Goal: Transaction & Acquisition: Purchase product/service

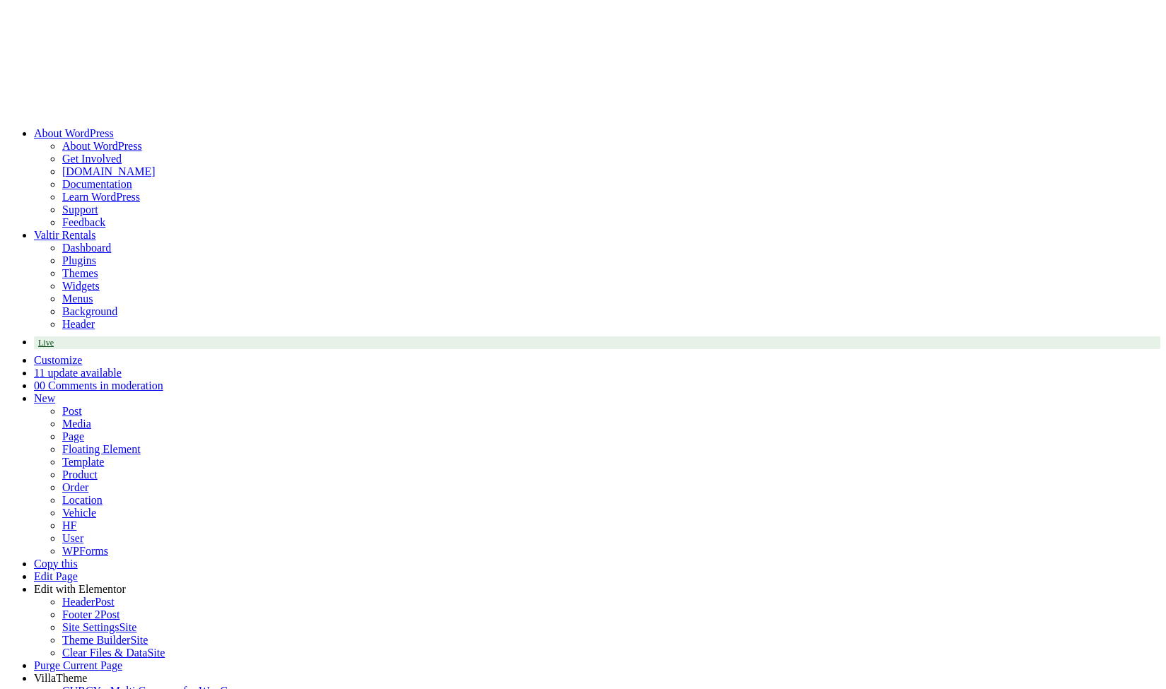
select select "**"
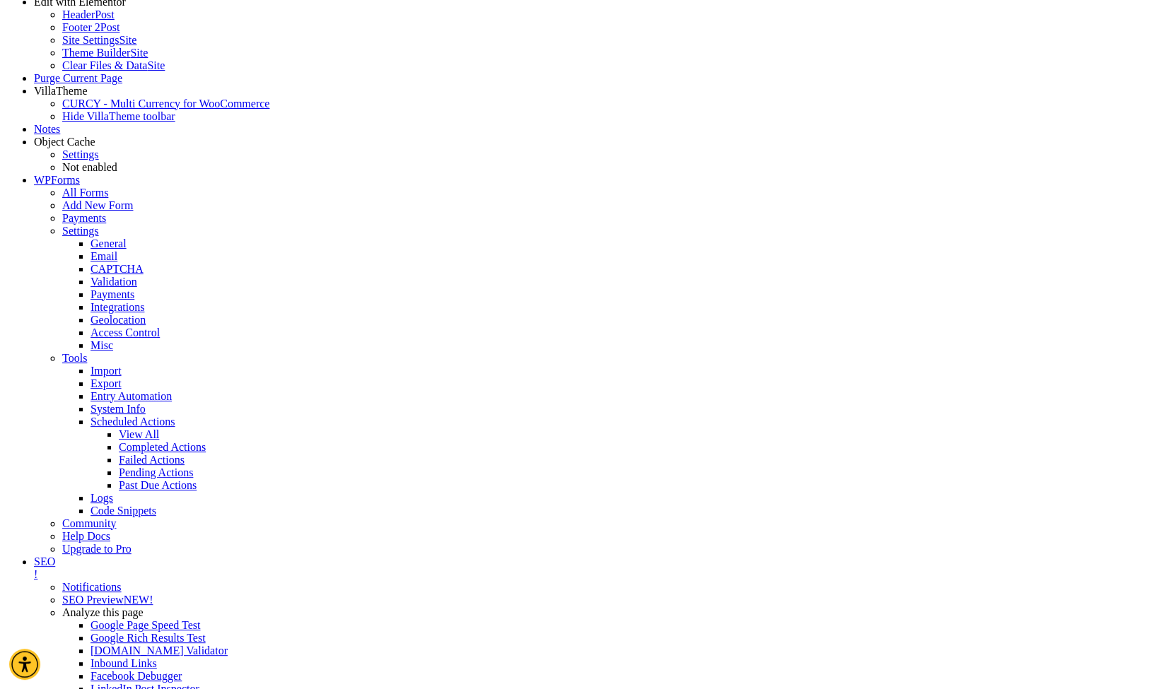
scroll to position [682, 0]
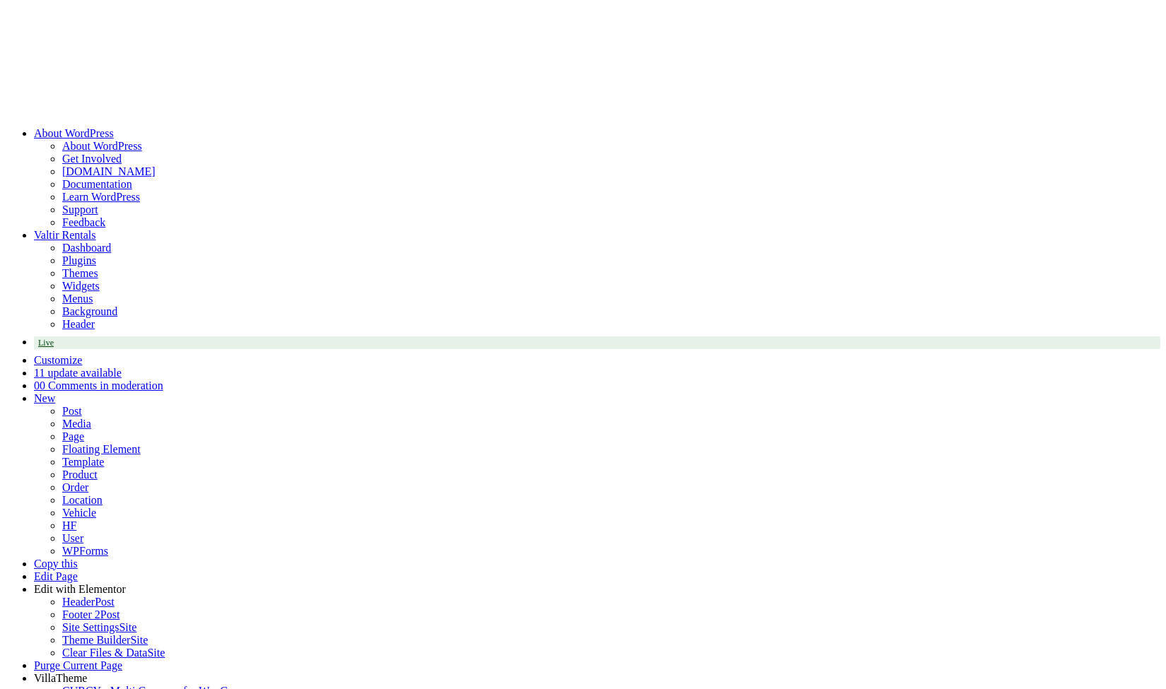
select select "**"
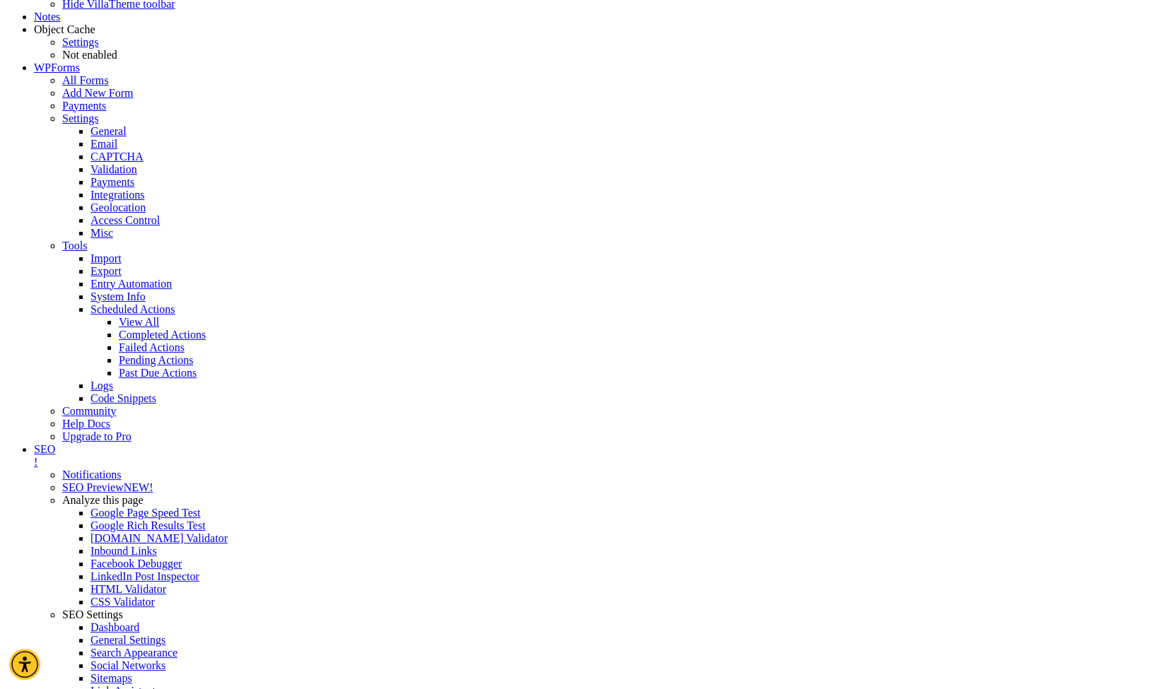
scroll to position [795, 0]
